Goal: Information Seeking & Learning: Check status

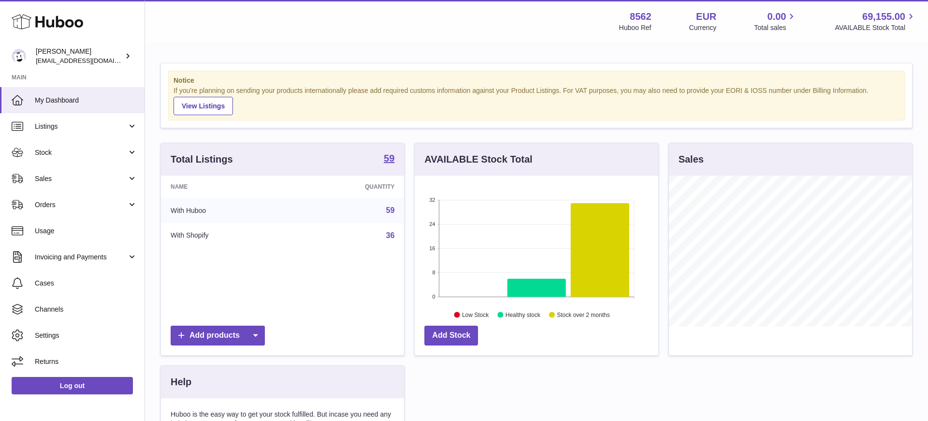
scroll to position [151, 244]
click at [75, 179] on span "Sales" at bounding box center [81, 178] width 92 height 9
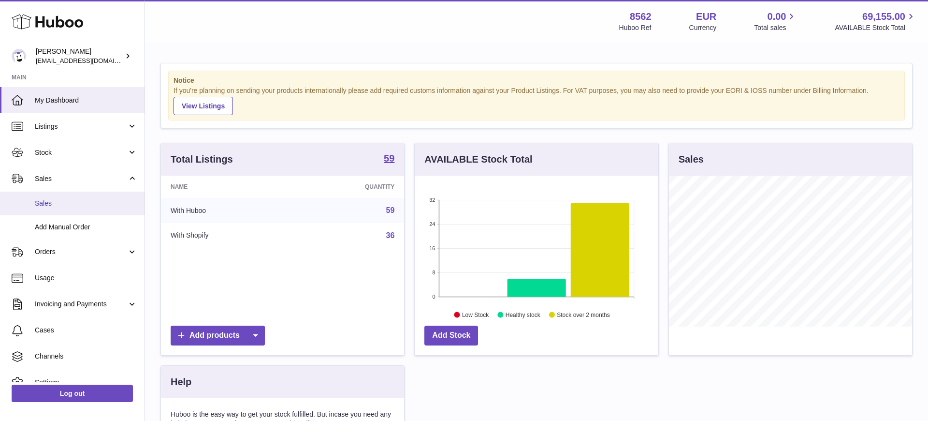
click at [72, 204] on span "Sales" at bounding box center [86, 203] width 102 height 9
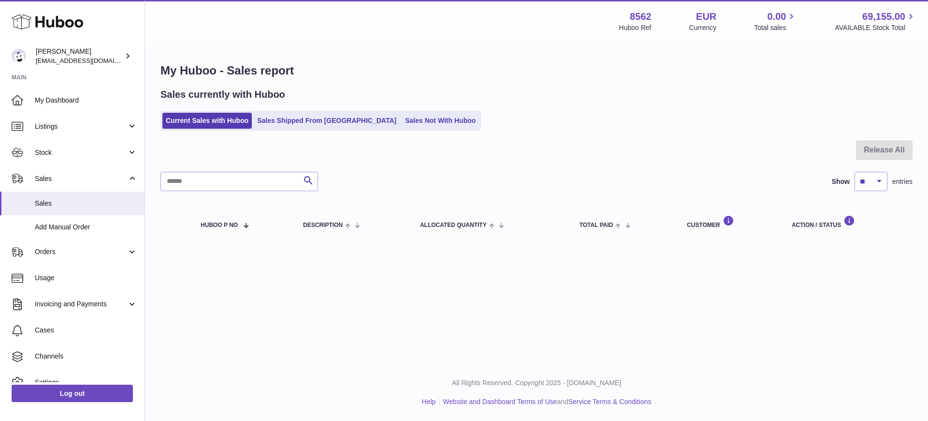
click at [261, 154] on div at bounding box center [536, 155] width 752 height 31
click at [56, 180] on span "Sales" at bounding box center [81, 178] width 92 height 9
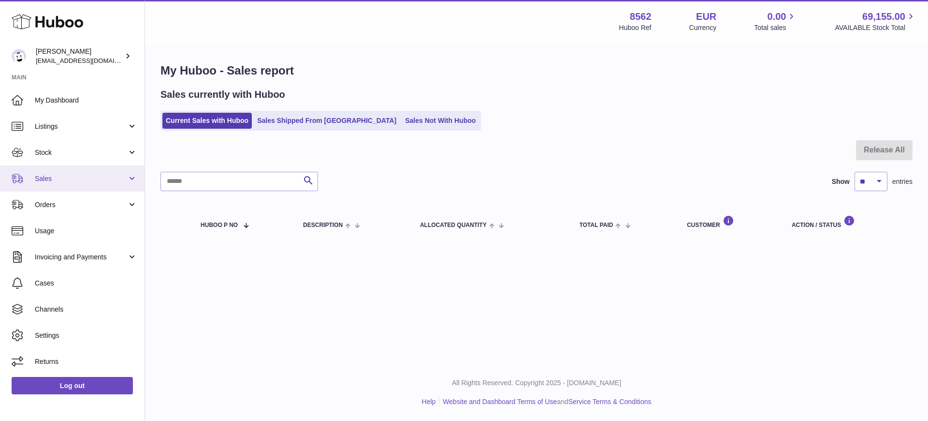
click at [53, 177] on span "Sales" at bounding box center [81, 178] width 92 height 9
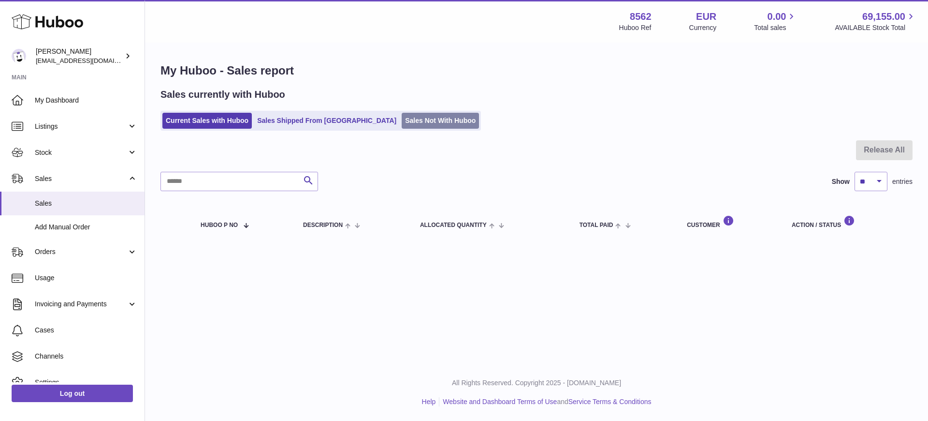
click at [402, 128] on link "Sales Not With Huboo" at bounding box center [440, 121] width 77 height 16
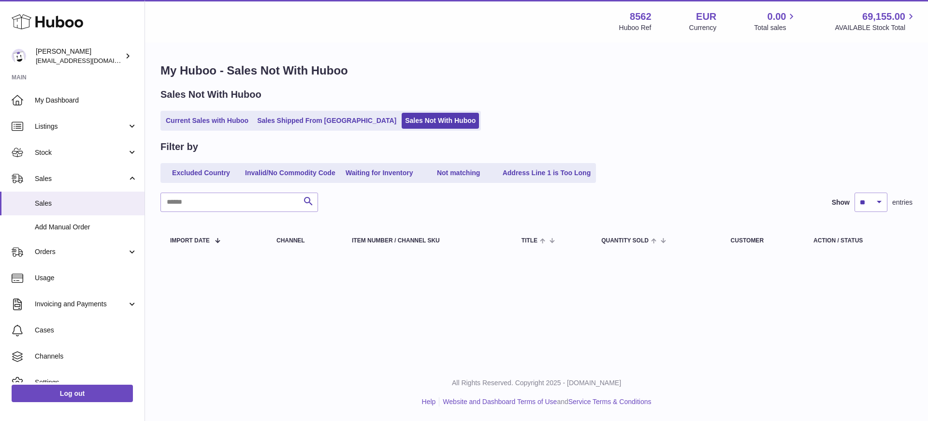
click at [227, 117] on link "Current Sales with Huboo" at bounding box center [206, 121] width 89 height 16
